Goal: Task Accomplishment & Management: Use online tool/utility

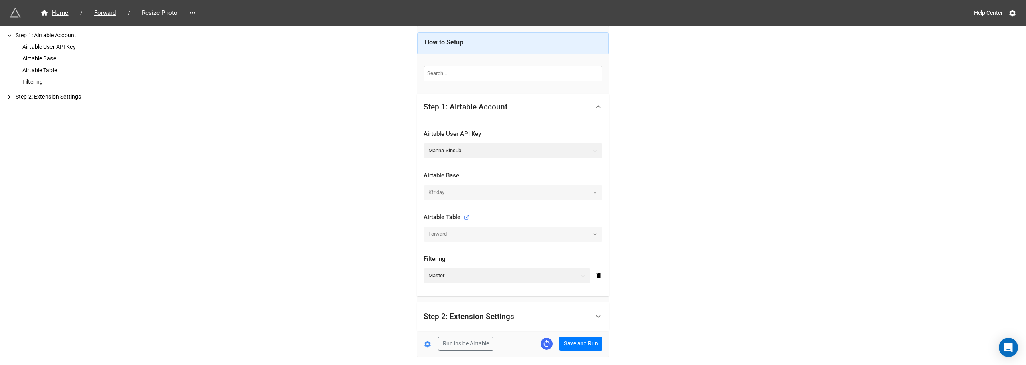
drag, startPoint x: 87, startPoint y: 127, endPoint x: 124, endPoint y: 126, distance: 37.7
click at [87, 127] on div "Step 1: Airtable Account Airtable User API Key Airtable Base Airtable Table Fil…" at bounding box center [64, 196] width 128 height 340
